Goal: Transaction & Acquisition: Purchase product/service

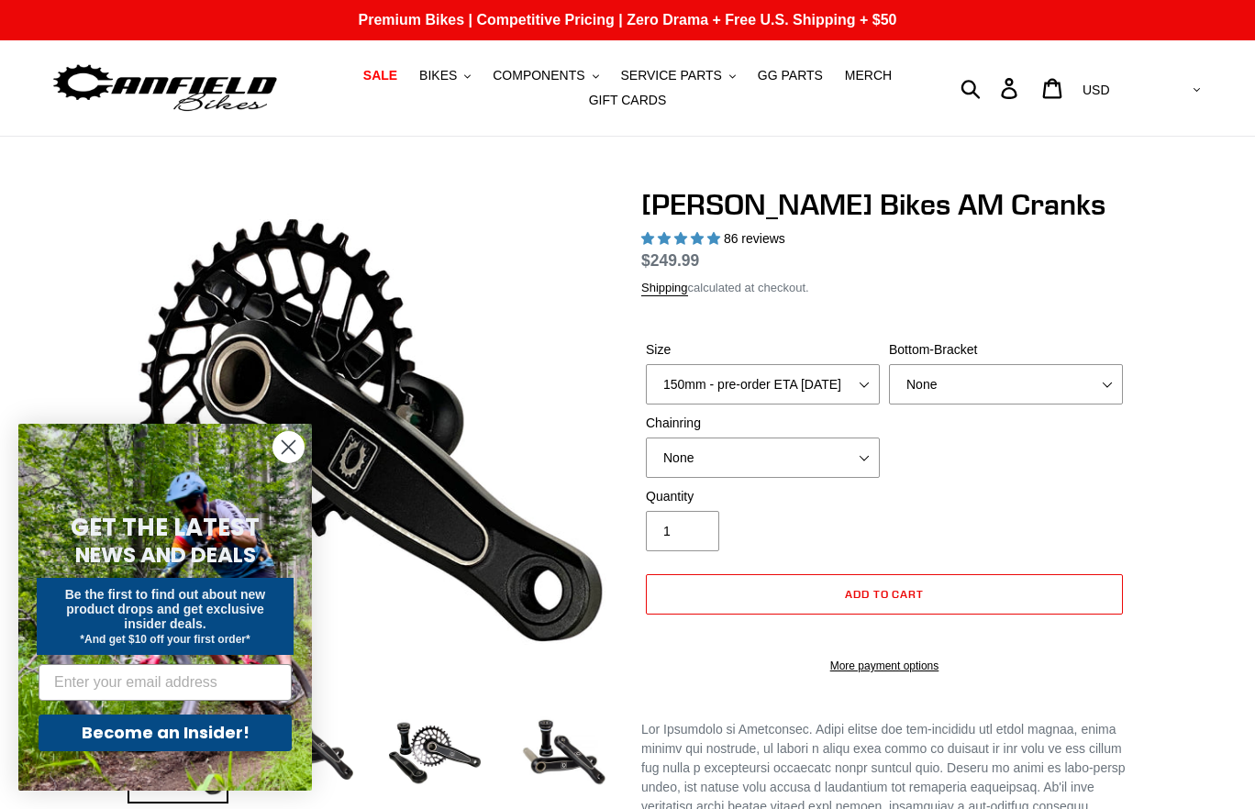
select select "highest-rating"
click at [281, 440] on circle "Close dialog" at bounding box center [288, 447] width 30 height 30
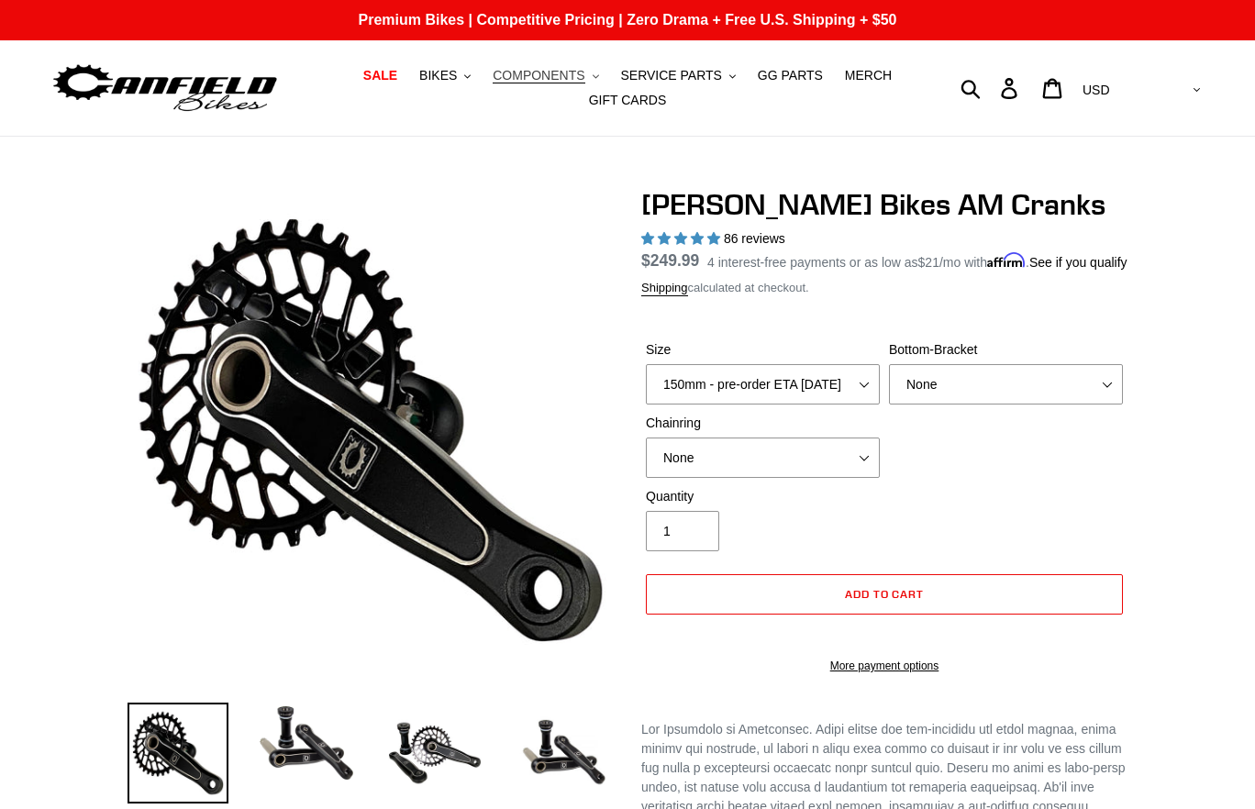
click at [581, 77] on span "COMPONENTS" at bounding box center [538, 76] width 92 height 16
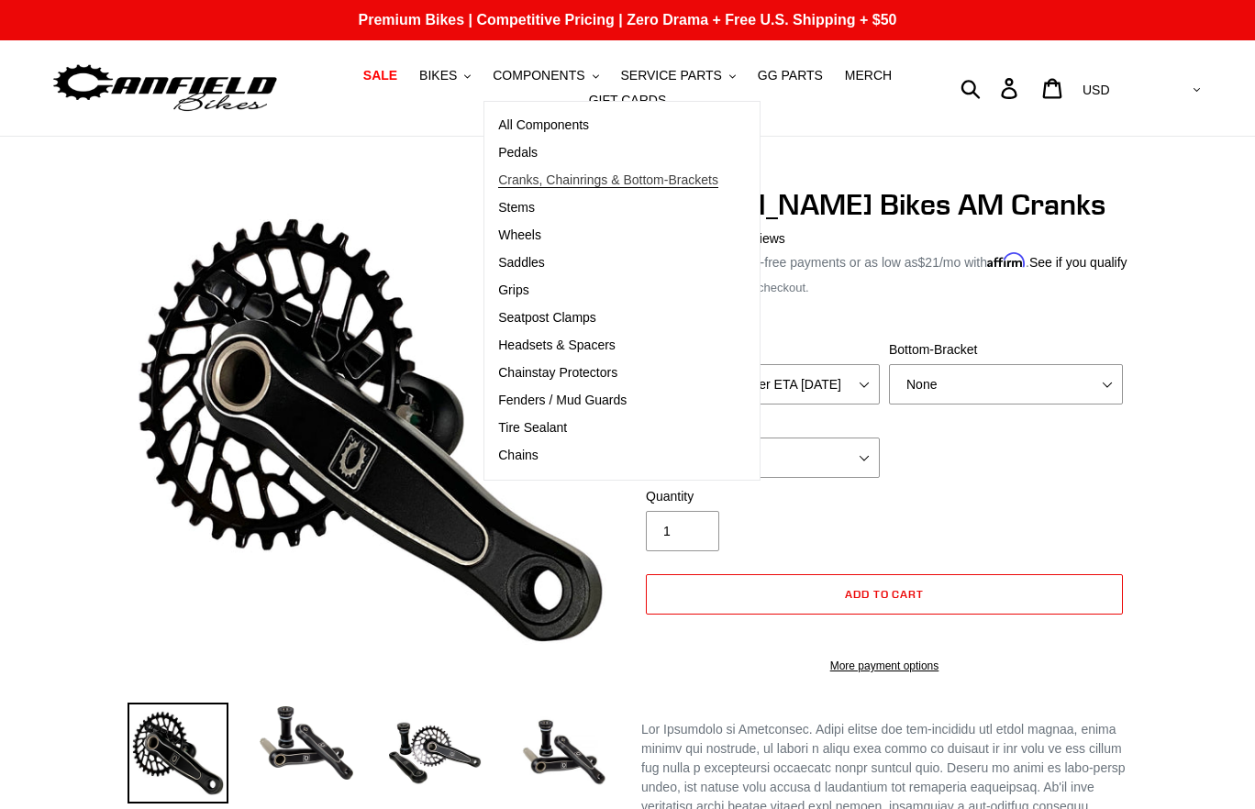
click at [529, 185] on span "Cranks, Chainrings & Bottom-Brackets" at bounding box center [608, 180] width 220 height 16
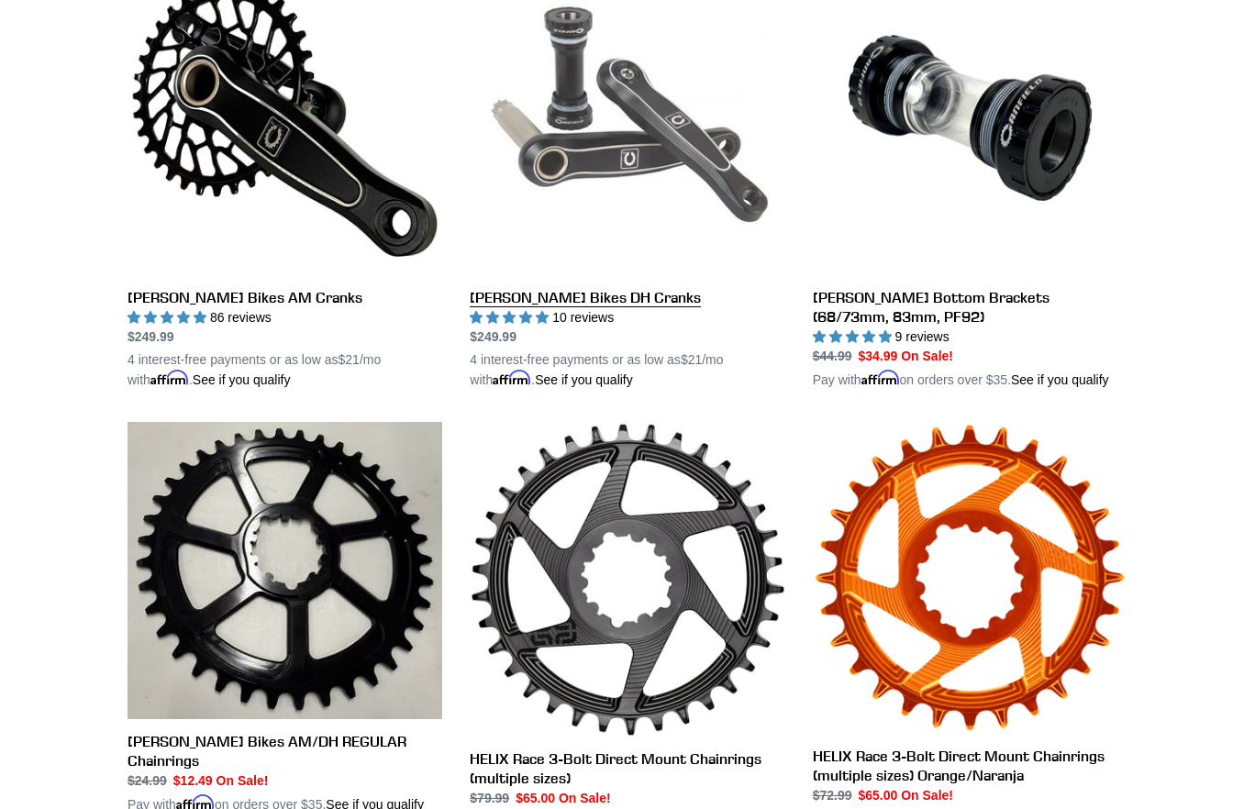
scroll to position [540, 0]
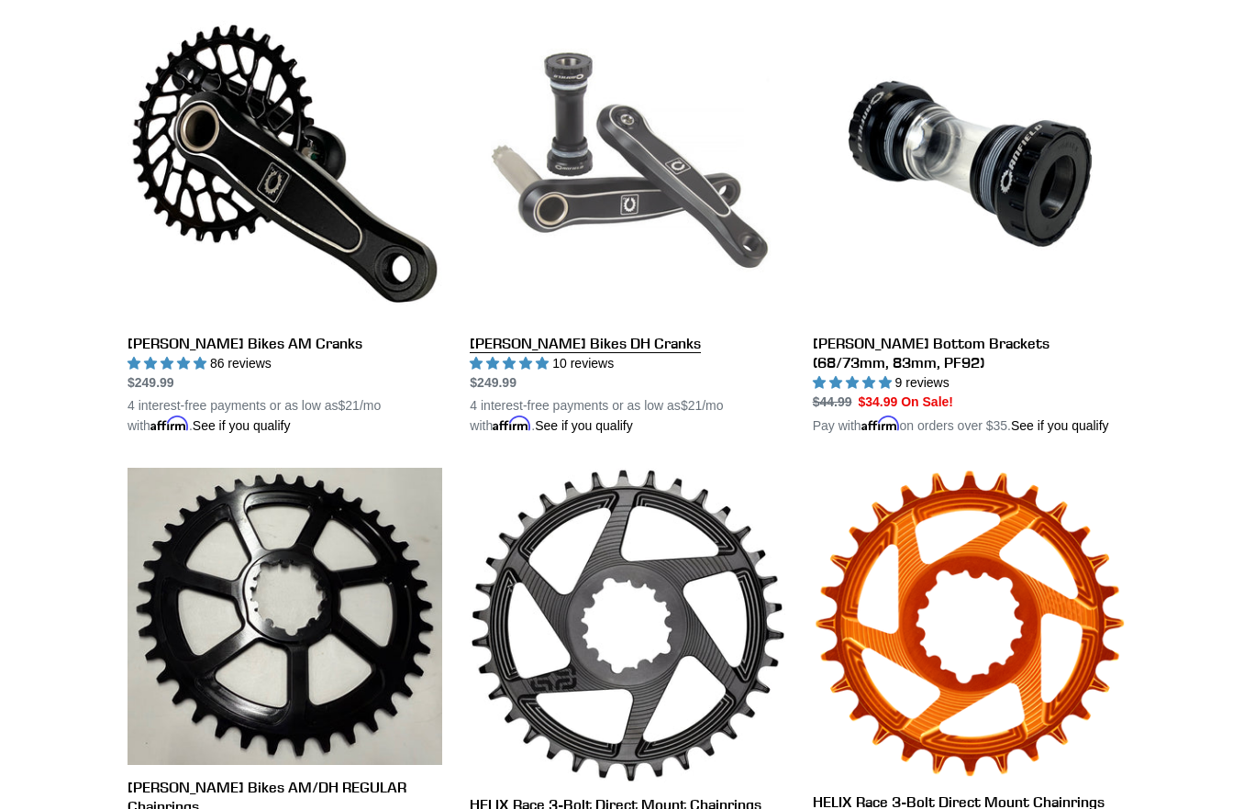
click at [544, 176] on link "[PERSON_NAME] Bikes DH Cranks" at bounding box center [627, 220] width 315 height 429
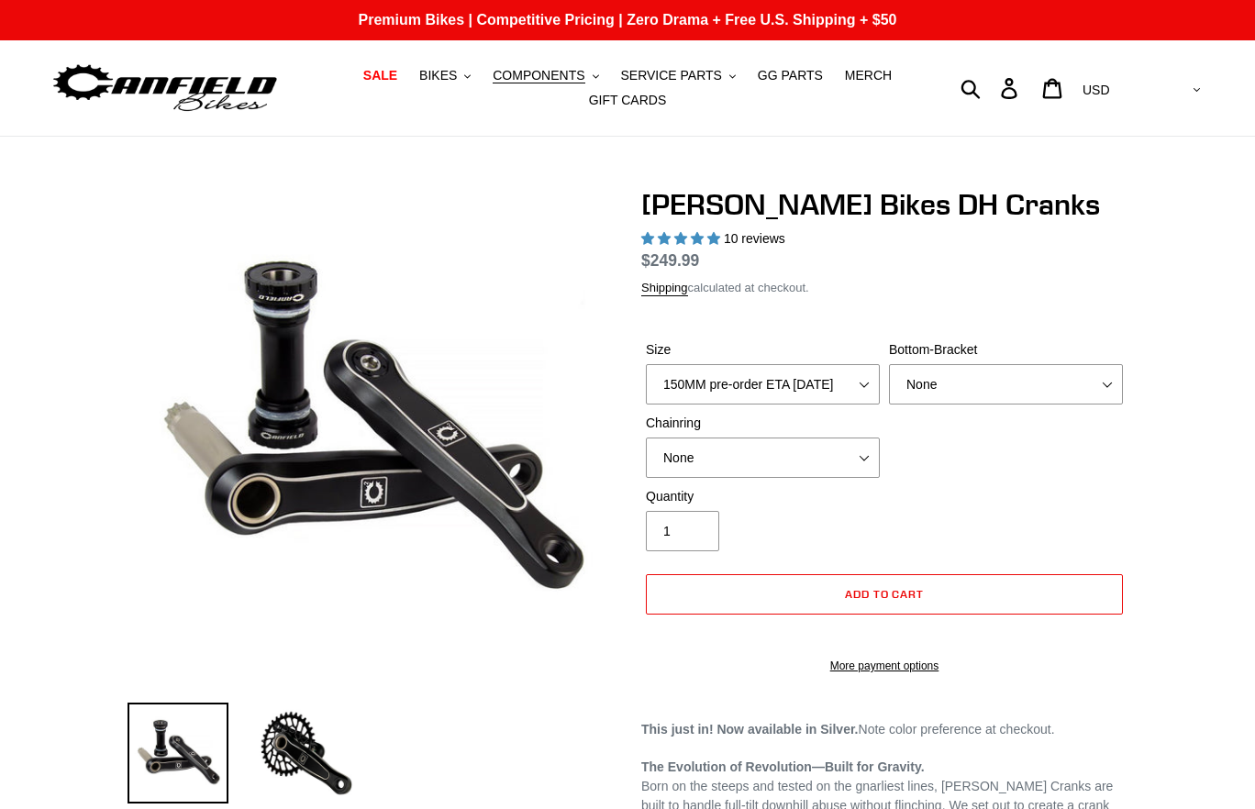
select select "highest-rating"
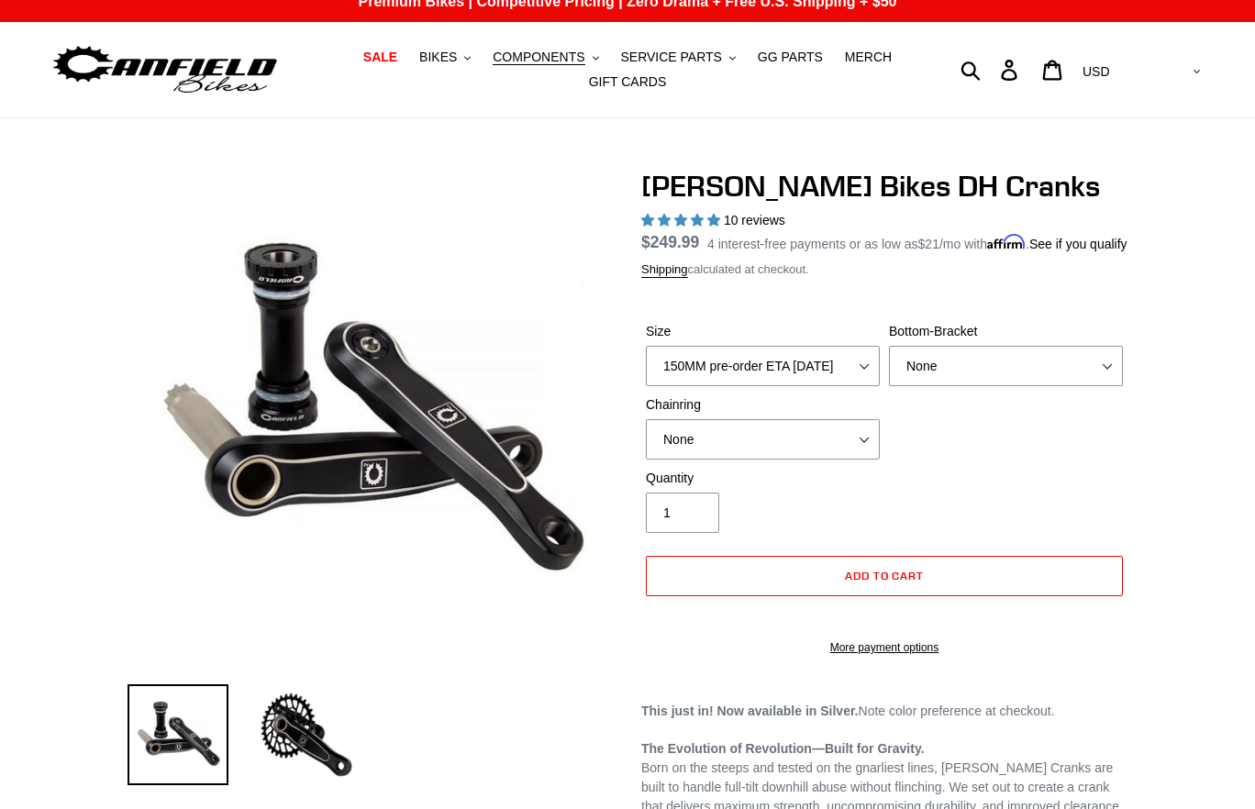
scroll to position [36, 0]
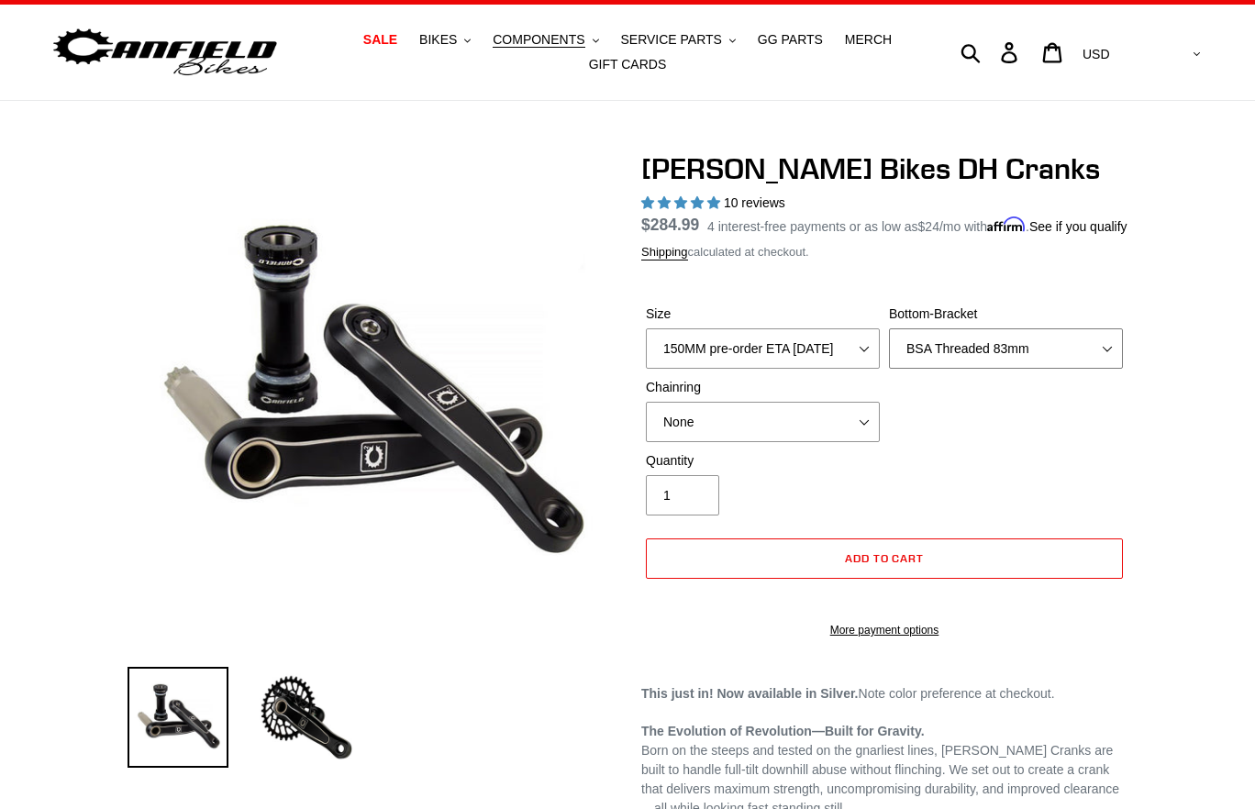
select select "None"
select select "150MM pre-order ETA [DATE]"
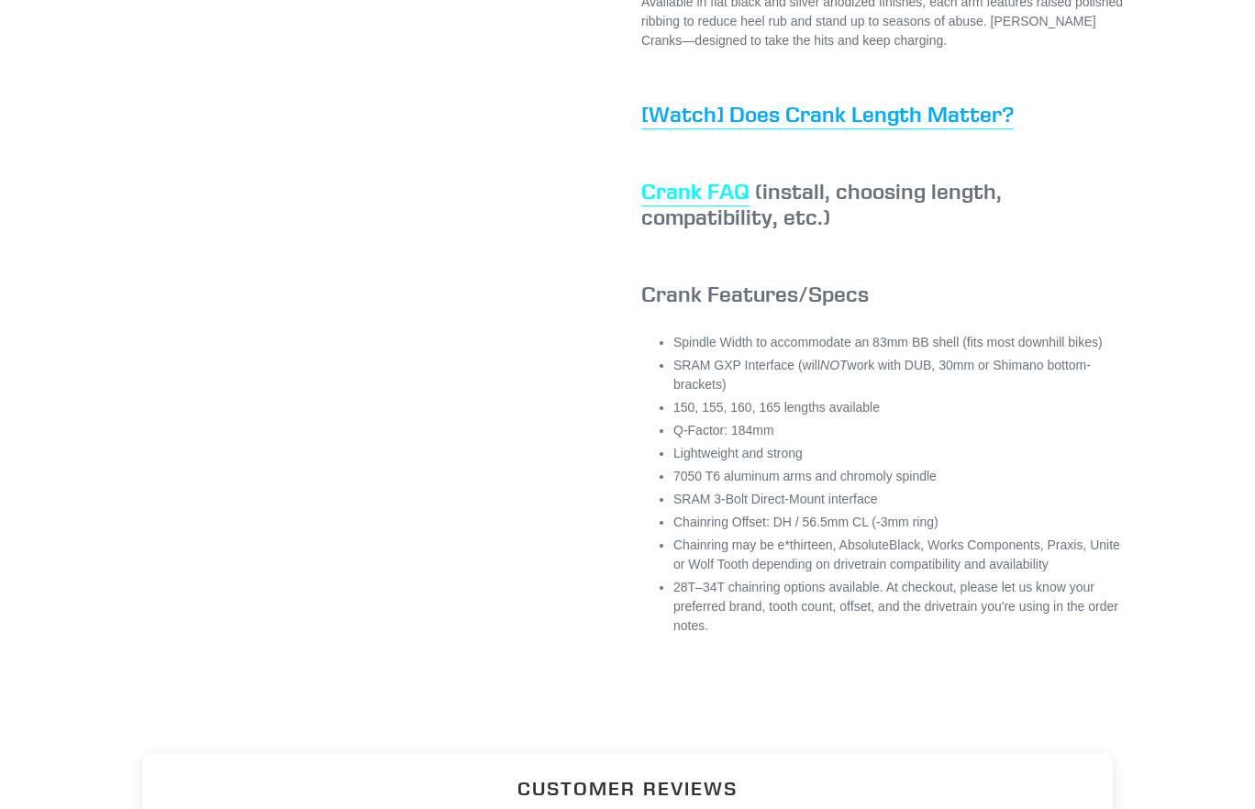
scroll to position [1134, 0]
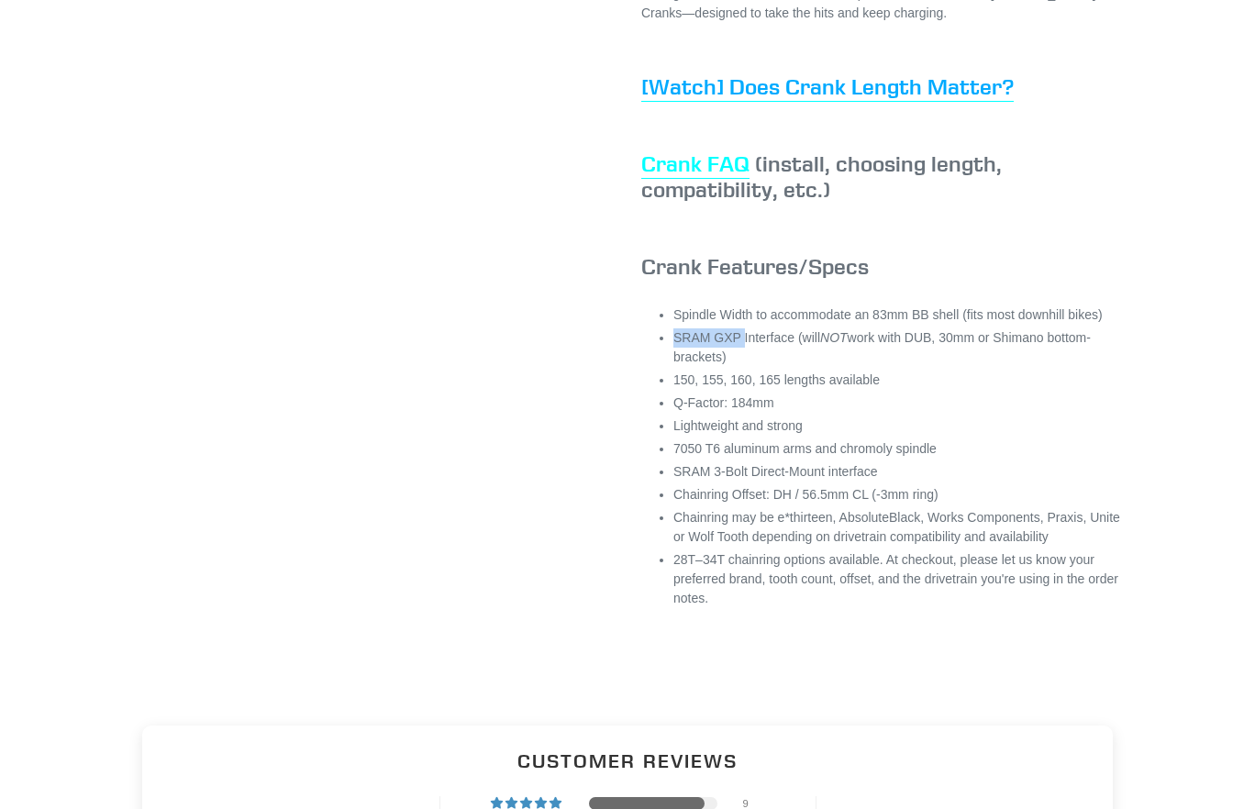
drag, startPoint x: 741, startPoint y: 373, endPoint x: 669, endPoint y: 378, distance: 71.7
click at [669, 378] on div "Spindle Width to accommodate an 83mm BB shell (fits most downhill bikes) SRAM G…" at bounding box center [884, 491] width 486 height 373
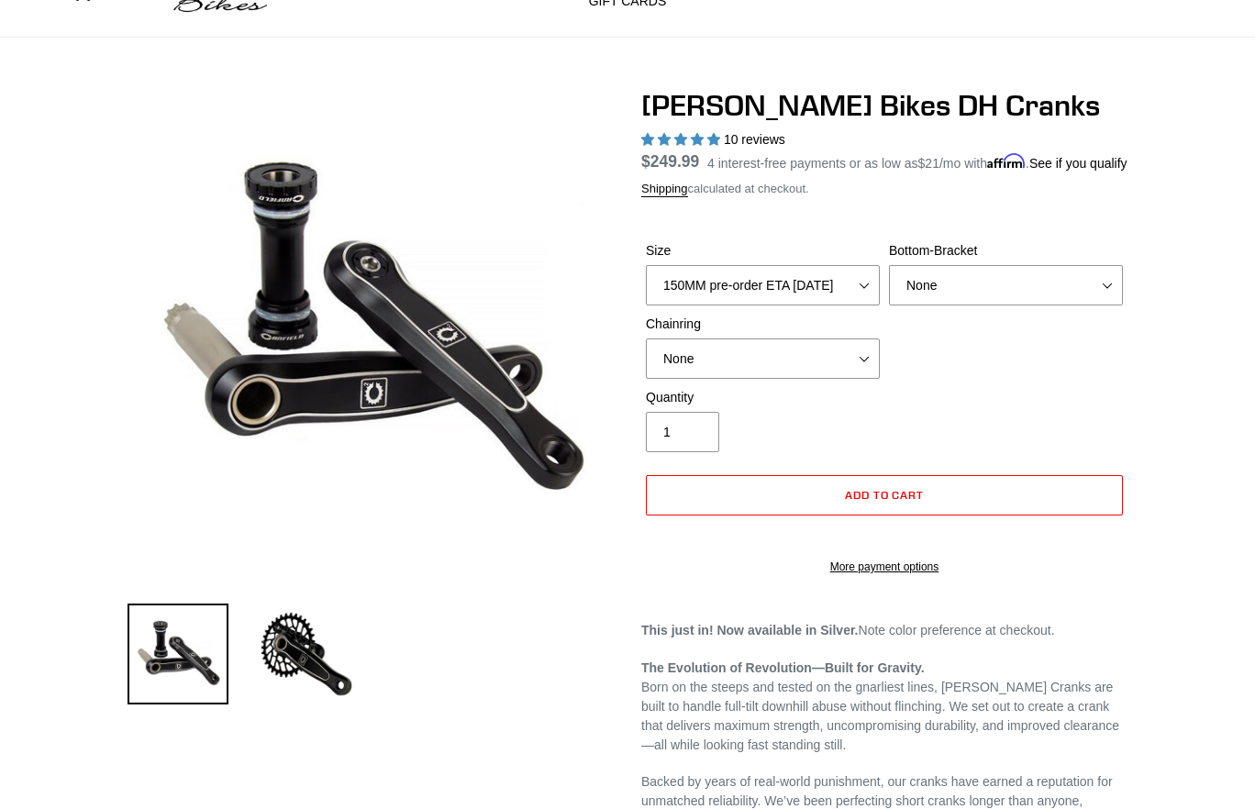
scroll to position [42, 0]
